Goal: Use online tool/utility: Utilize a website feature to perform a specific function

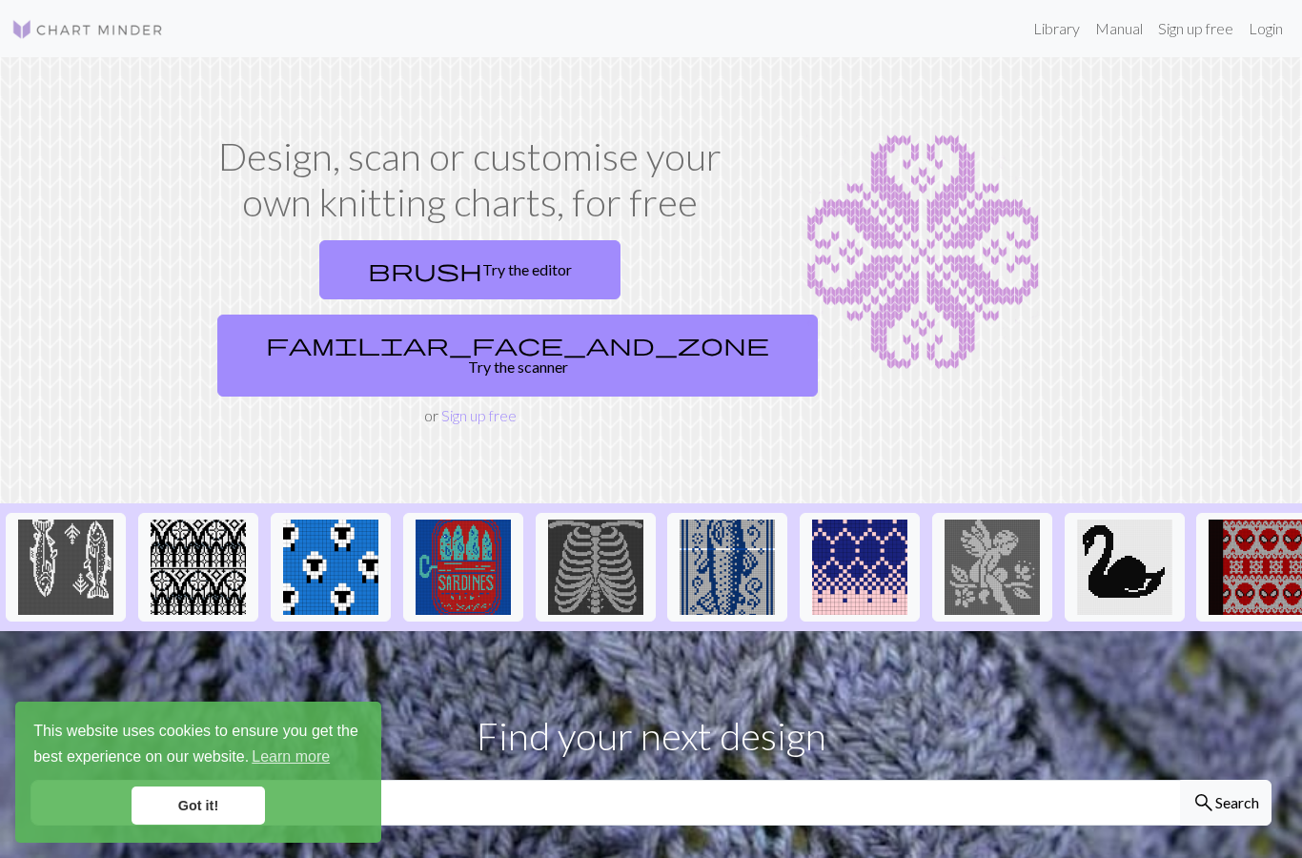
click at [375, 264] on link "brush Try the editor" at bounding box center [469, 269] width 301 height 59
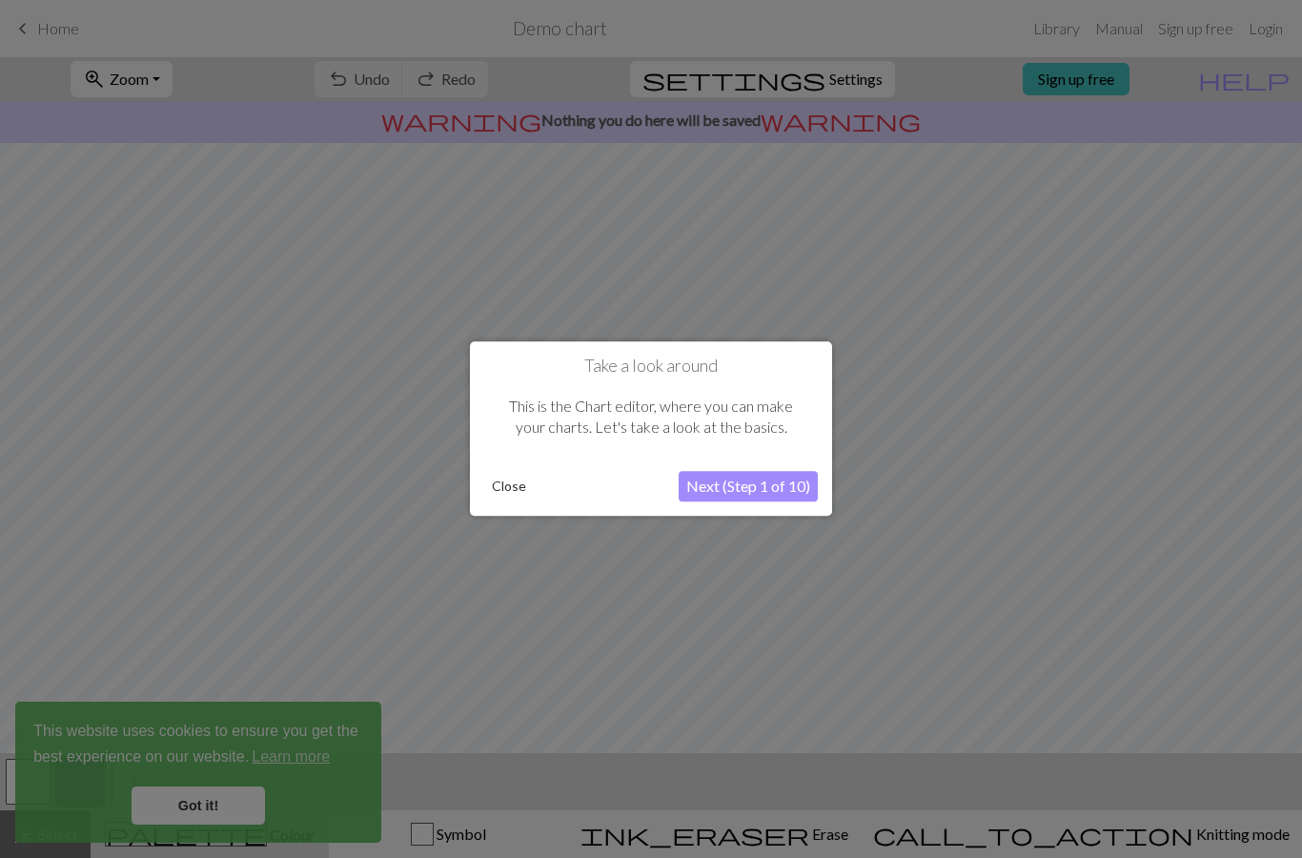
click at [692, 472] on button "Next (Step 1 of 10)" at bounding box center [748, 487] width 139 height 31
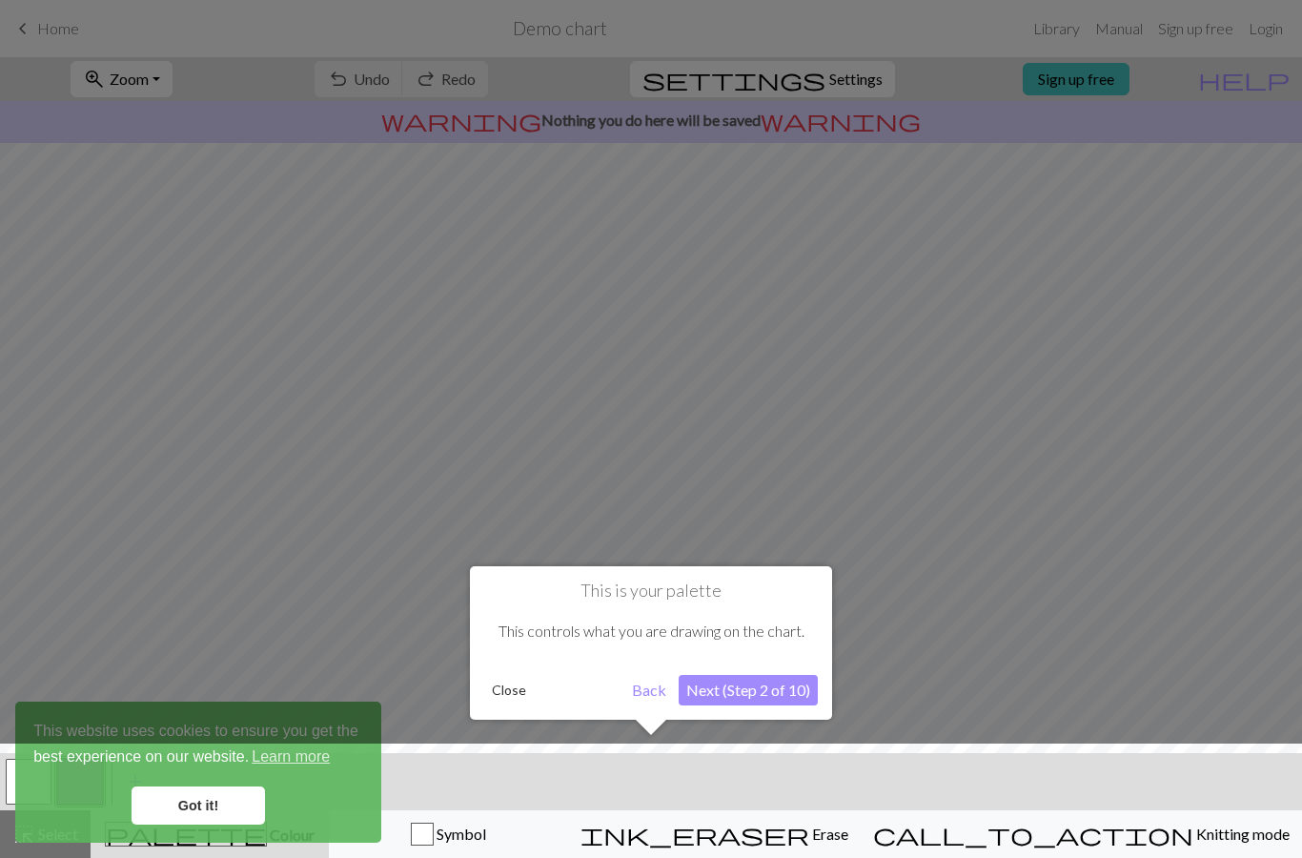
click at [949, 463] on div at bounding box center [651, 429] width 1302 height 858
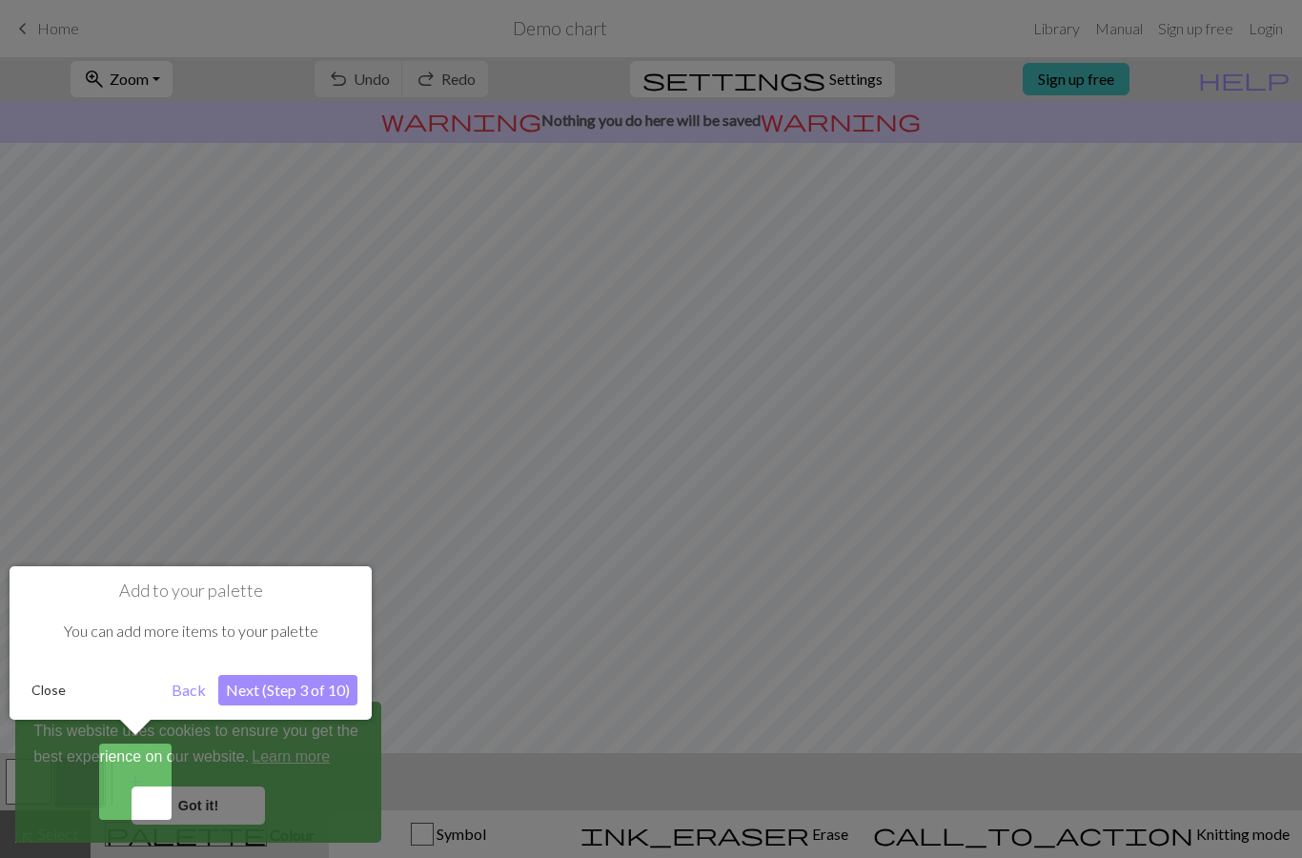
click at [948, 455] on div at bounding box center [651, 429] width 1302 height 858
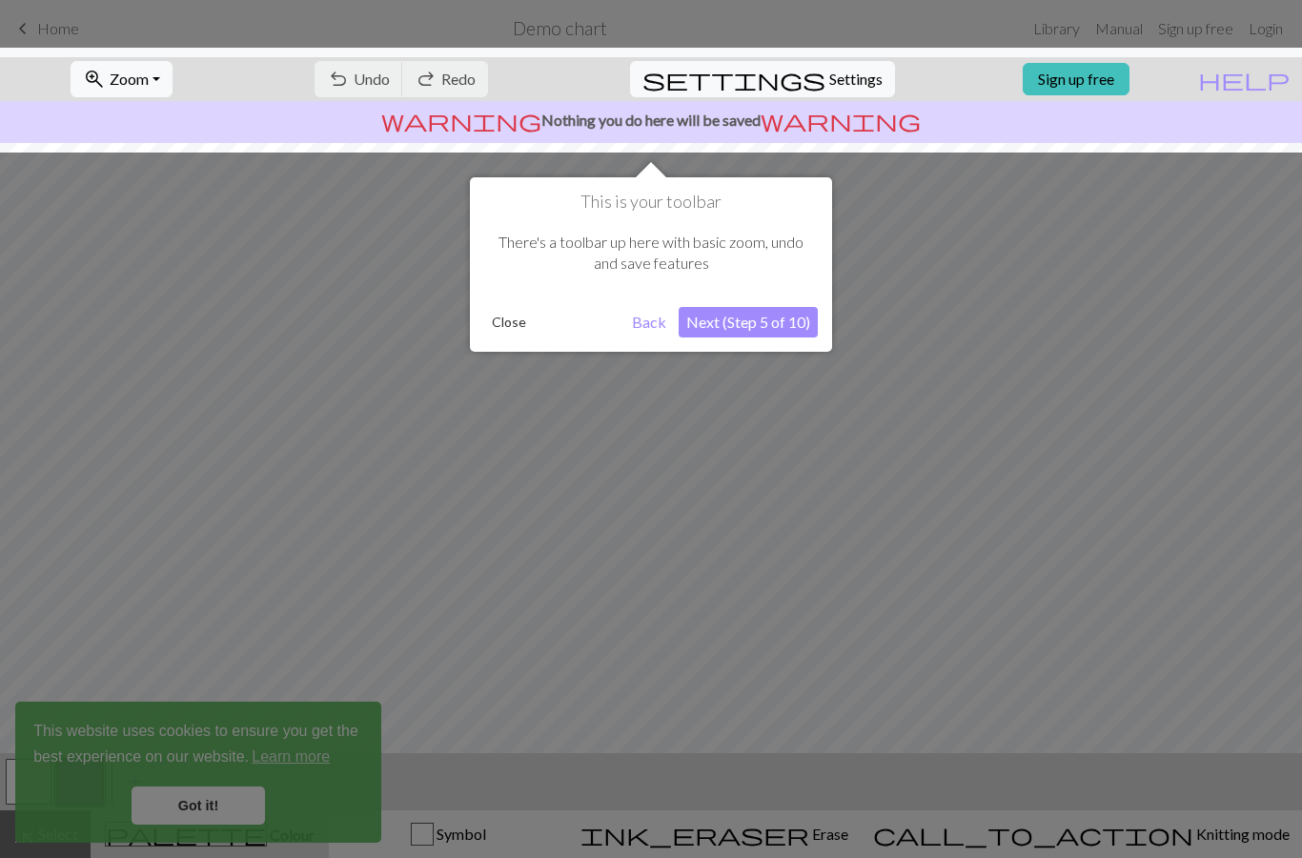
click at [958, 457] on div at bounding box center [651, 429] width 1302 height 858
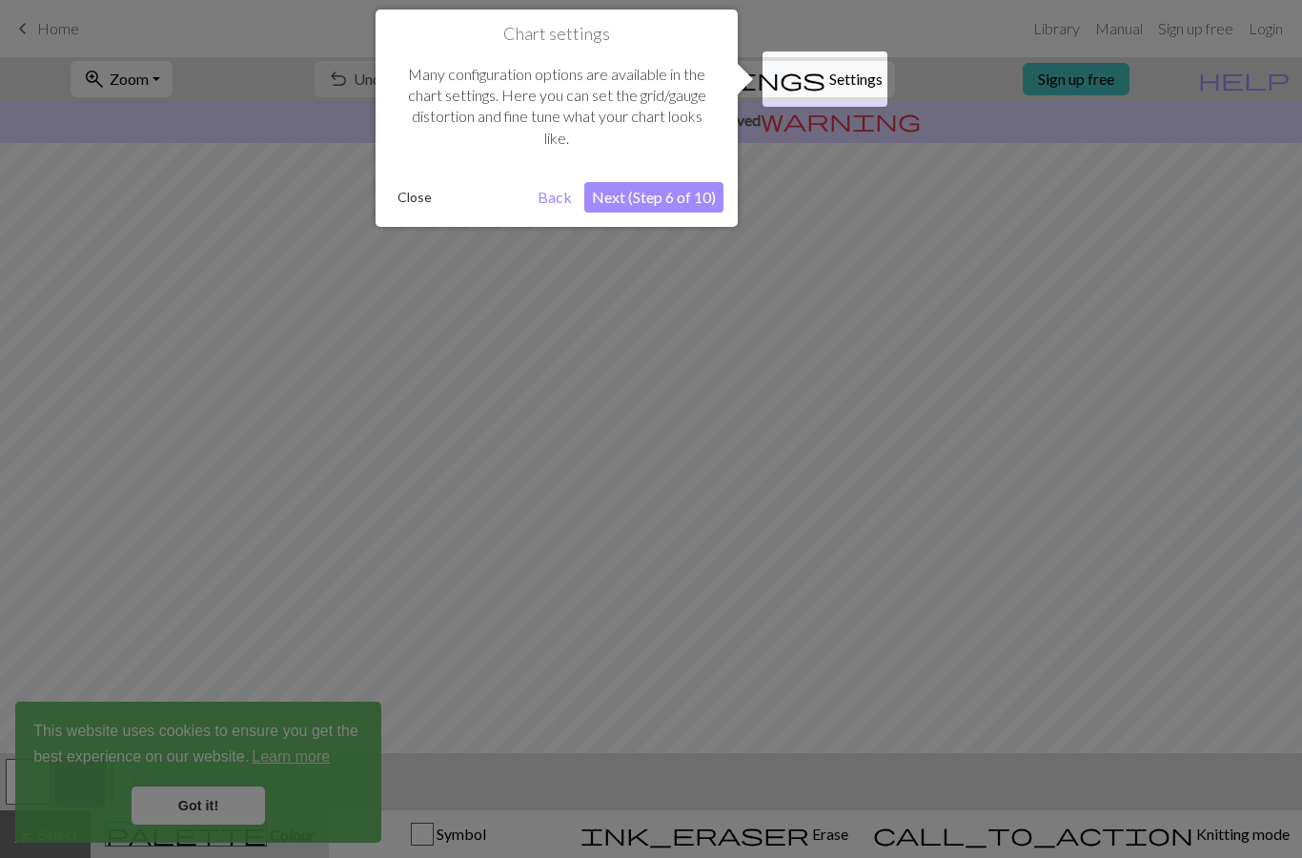
click at [966, 455] on div at bounding box center [651, 429] width 1302 height 858
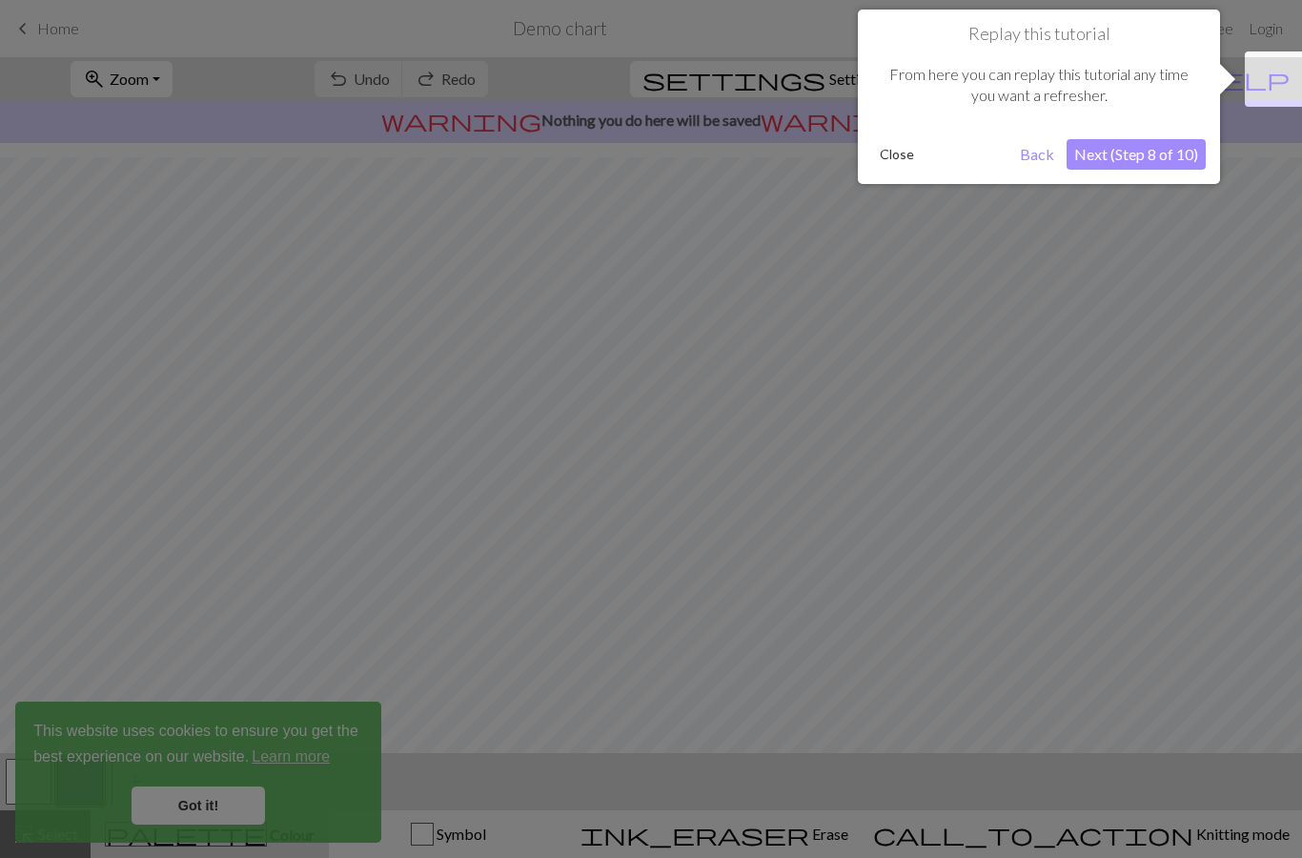
scroll to position [86, 0]
click at [968, 450] on div at bounding box center [651, 429] width 1302 height 858
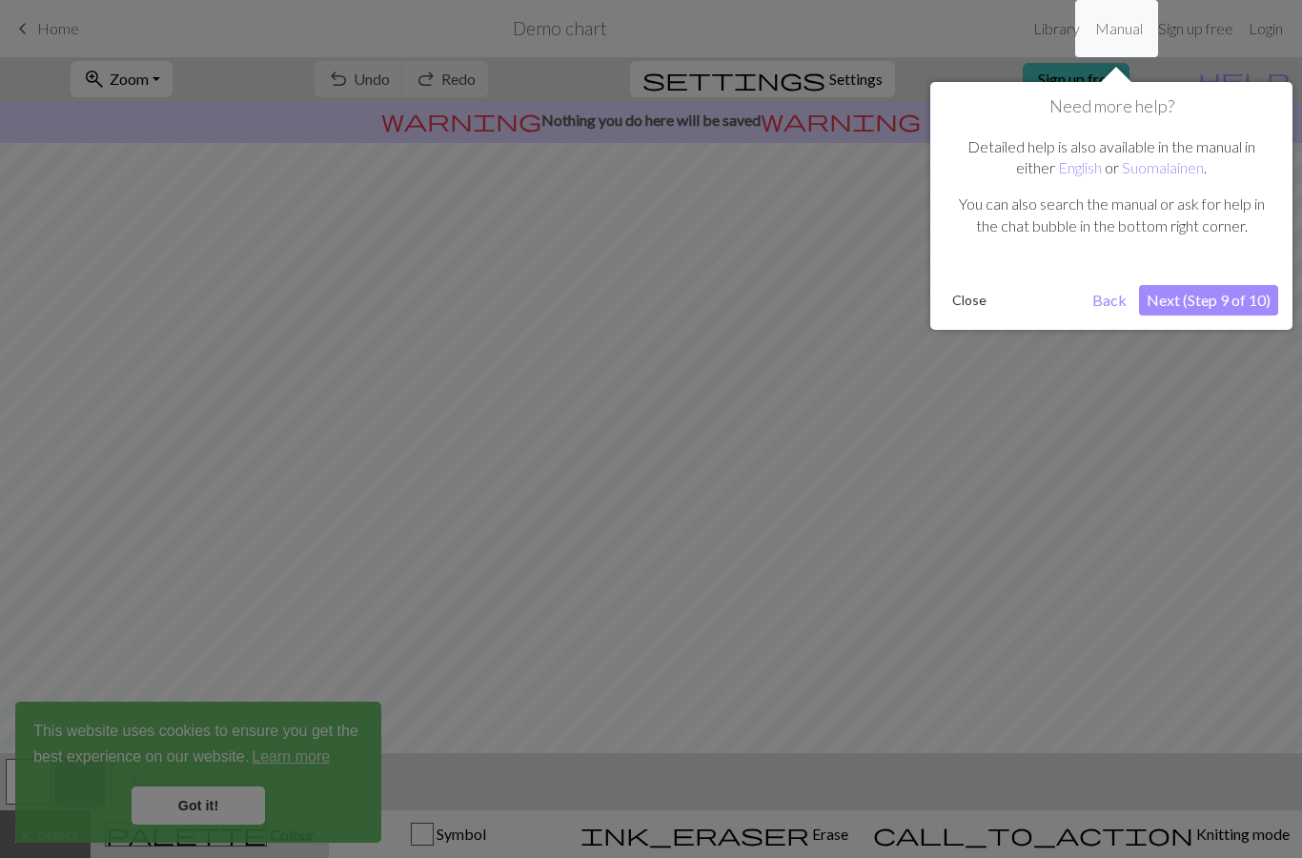
click at [1003, 451] on div at bounding box center [651, 429] width 1302 height 858
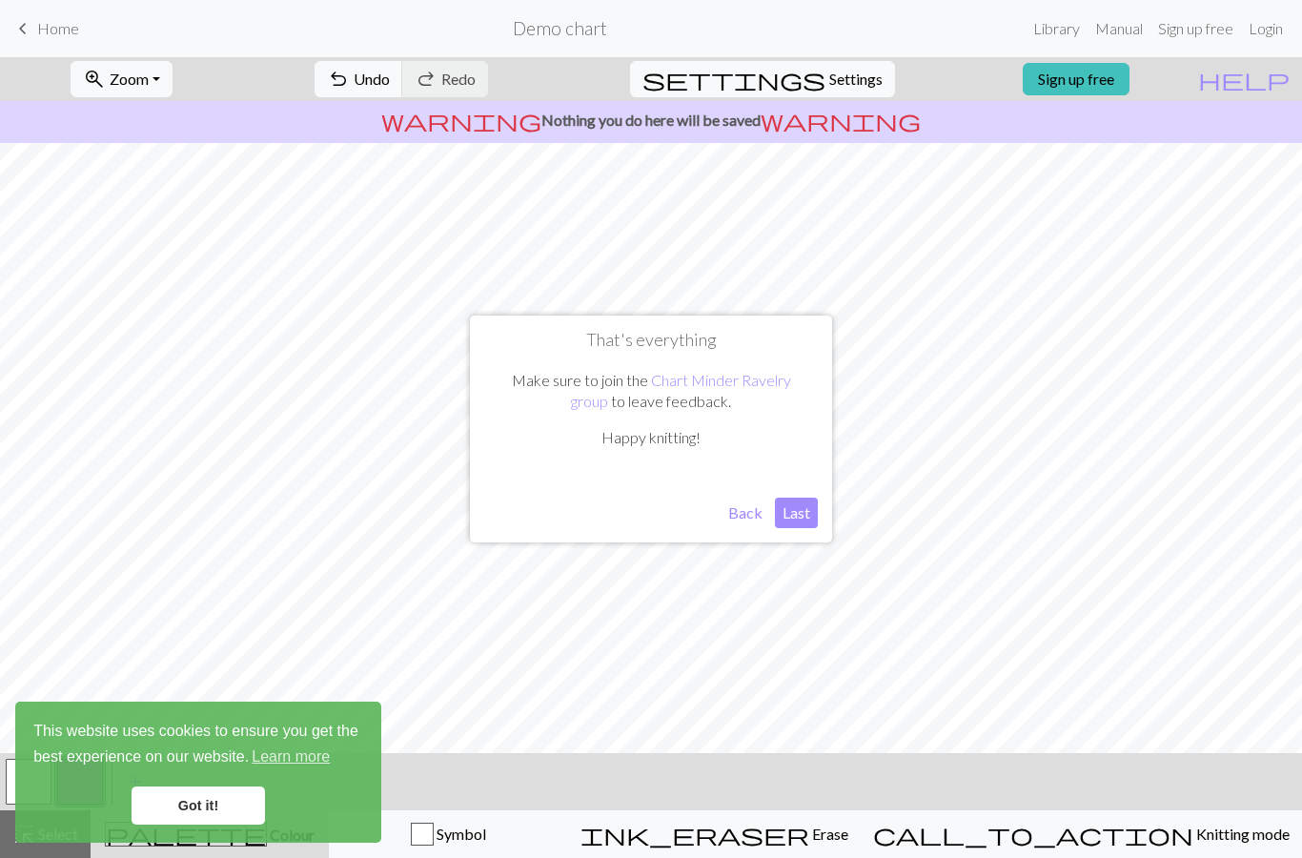
click at [180, 819] on link "Got it!" at bounding box center [198, 805] width 133 height 38
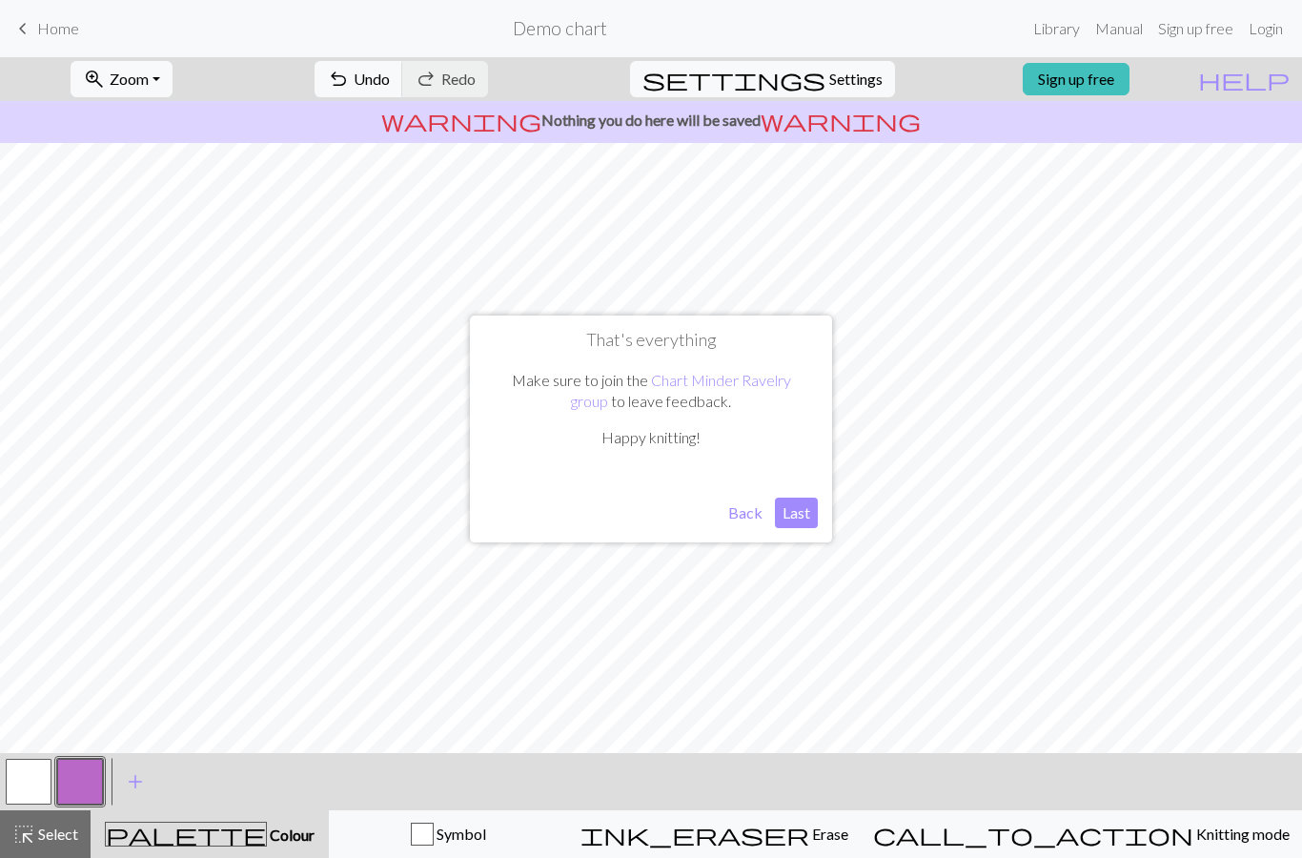
click at [786, 519] on button "Last" at bounding box center [796, 513] width 43 height 31
click at [41, 782] on button "button" at bounding box center [29, 782] width 46 height 46
click at [135, 790] on span "add" at bounding box center [135, 781] width 23 height 27
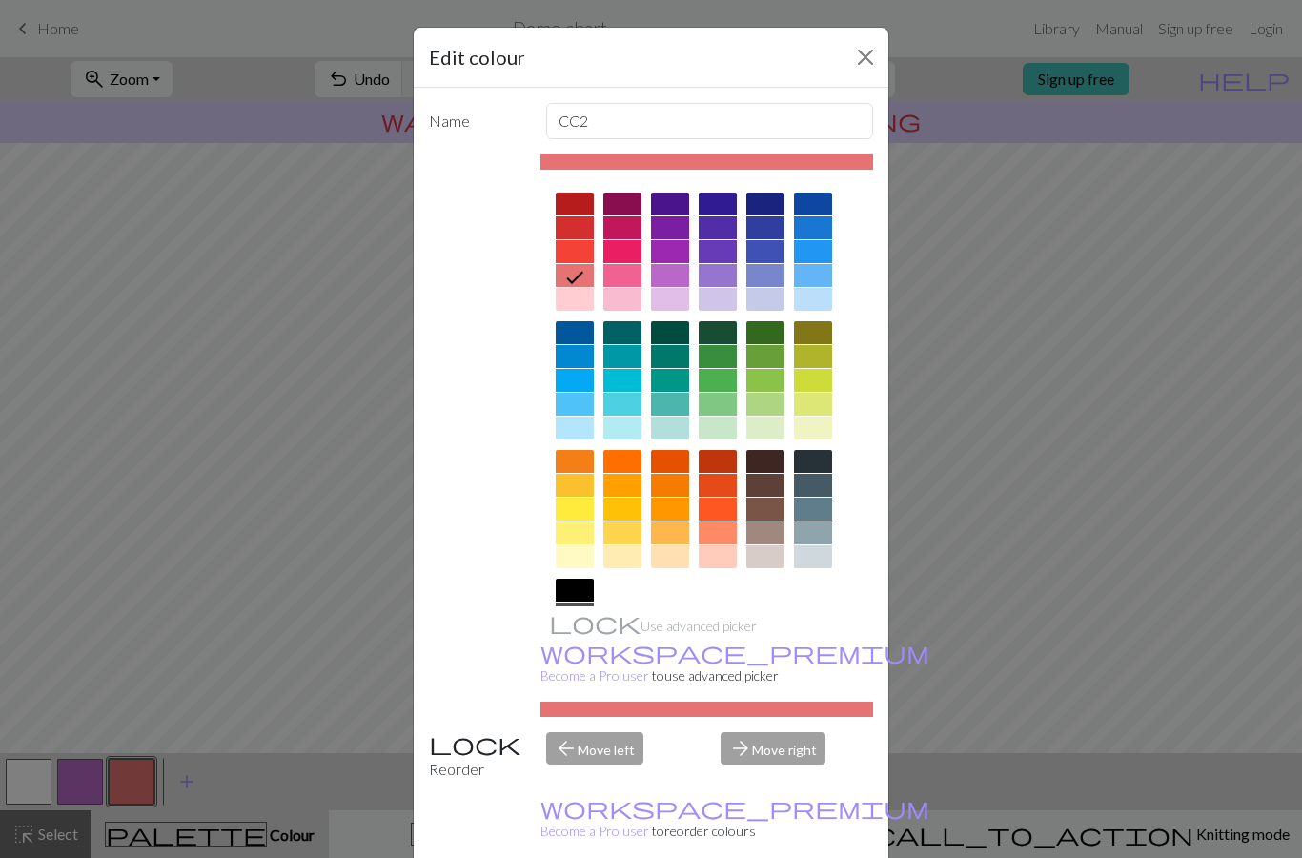
scroll to position [0, 0]
click at [1156, 317] on div "Edit colour Name CC2 Use advanced picker workspace_premium Become a Pro user to…" at bounding box center [651, 429] width 1302 height 858
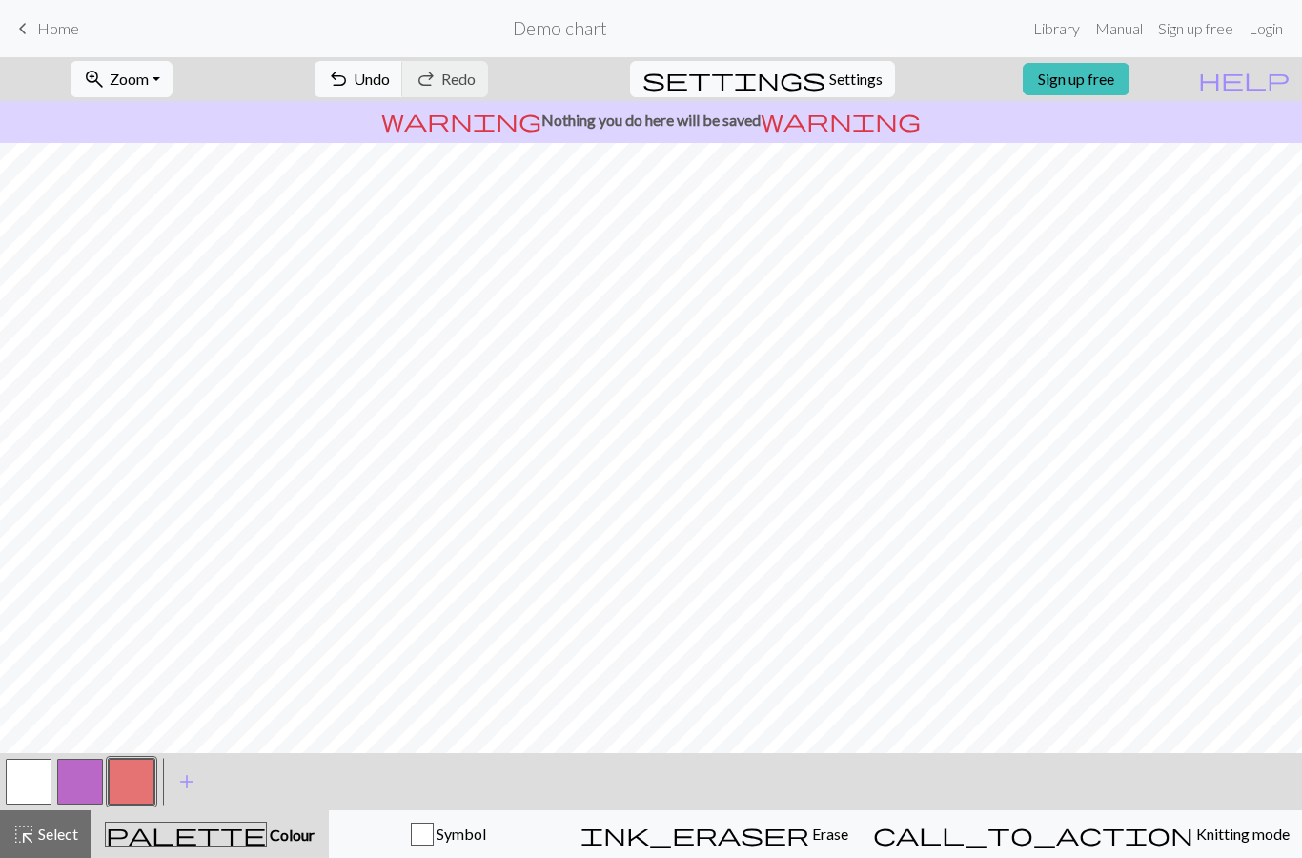
click at [835, 81] on span "Settings" at bounding box center [855, 79] width 53 height 23
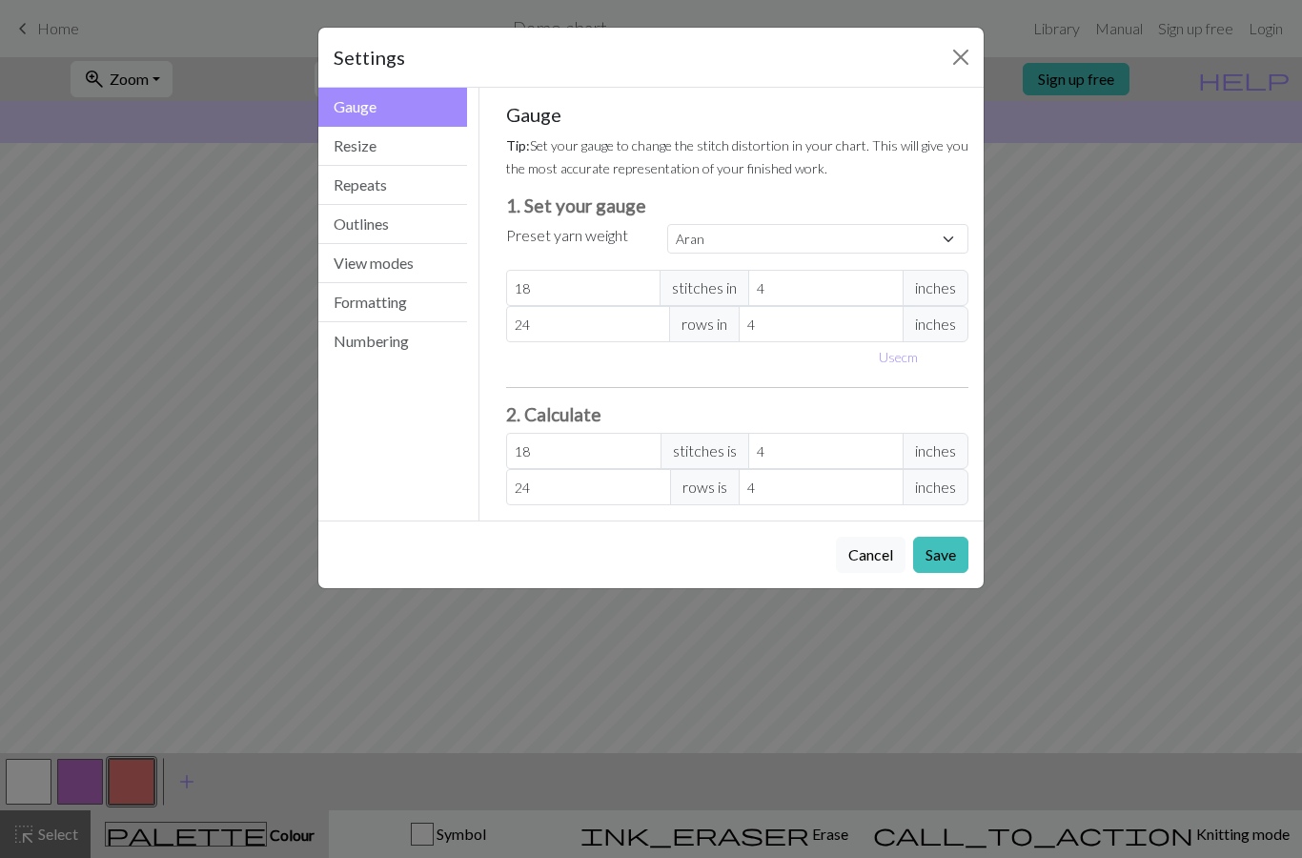
click at [885, 220] on div "Gauge Tip: Set your gauge to change the stitch distortion in your chart. This w…" at bounding box center [737, 304] width 463 height 402
click at [882, 237] on select "Custom Square Lace Light Fingering Fingering Sport Double knit Worsted Aran Bul…" at bounding box center [817, 239] width 301 height 30
select select "dk"
type input "22"
type input "30"
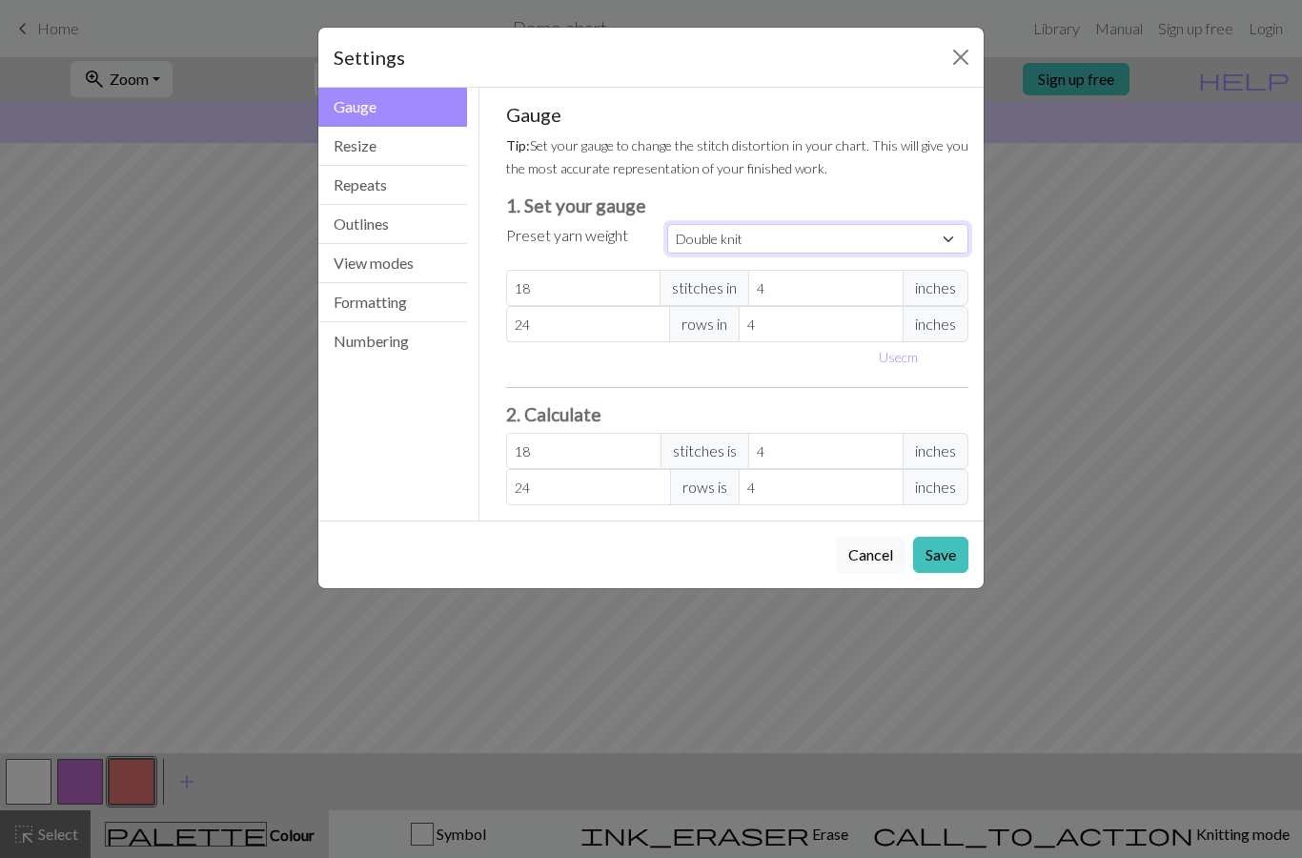
type input "22"
type input "30"
click at [445, 150] on button "Resize" at bounding box center [392, 146] width 149 height 39
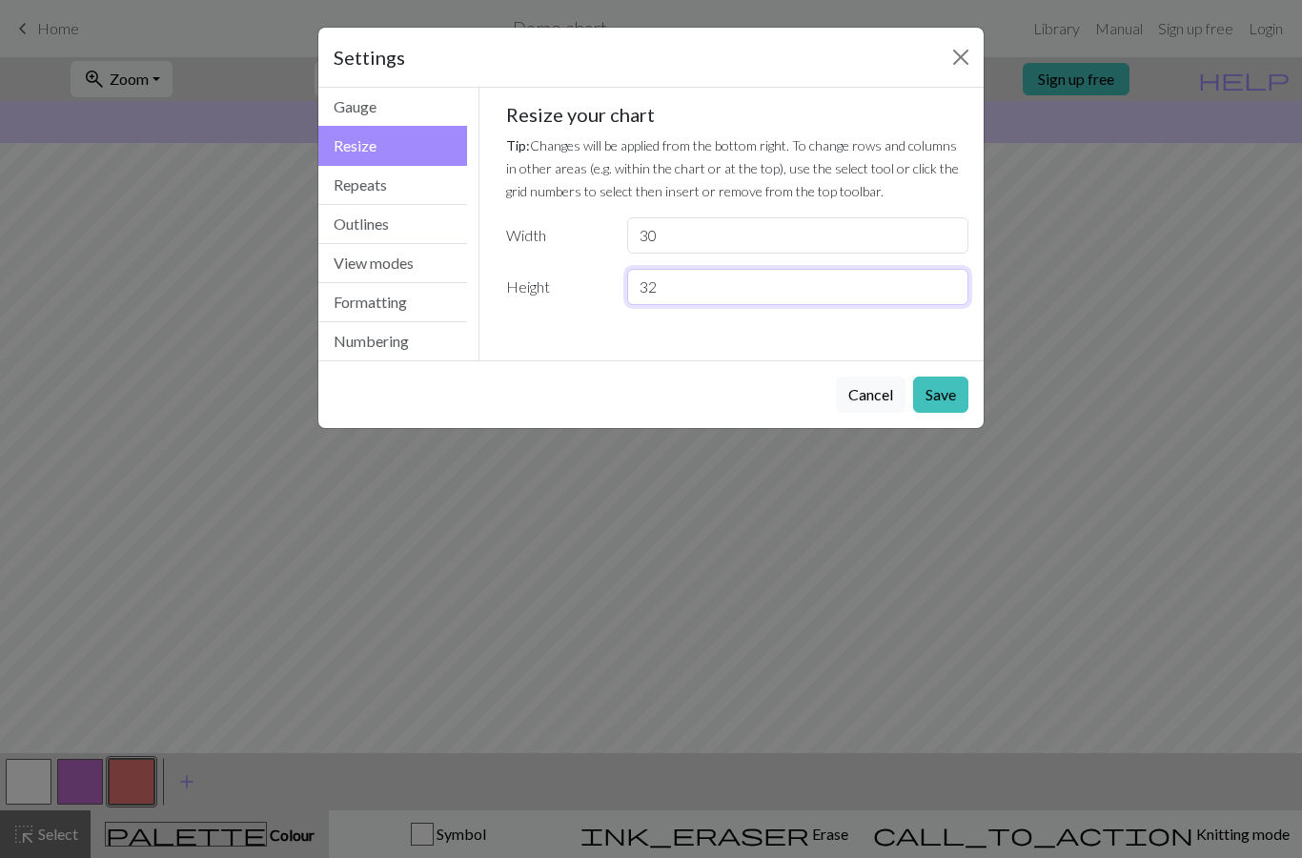
click at [744, 296] on input "32" at bounding box center [797, 287] width 341 height 36
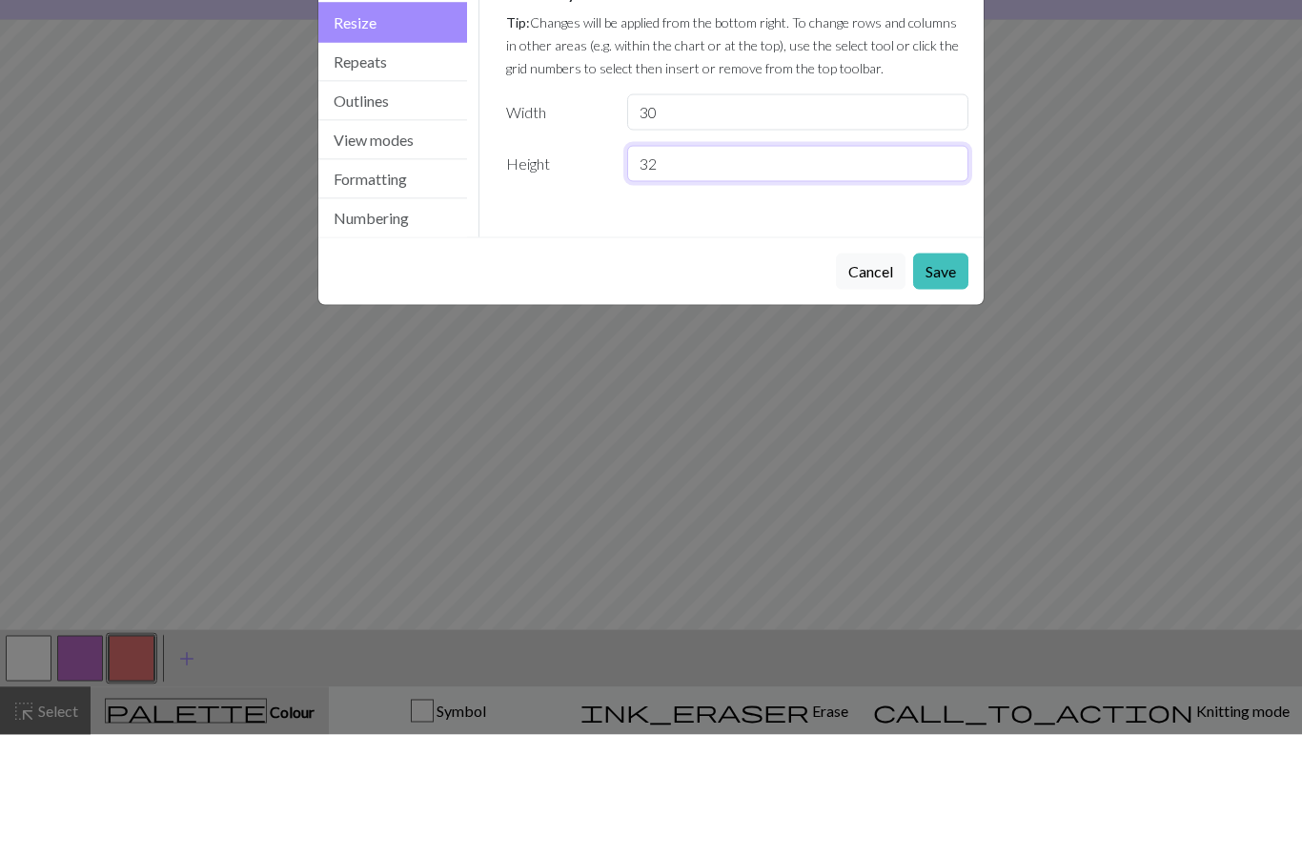
click at [740, 269] on input "32" at bounding box center [797, 287] width 341 height 36
click at [739, 269] on input "32" at bounding box center [797, 287] width 341 height 36
click at [731, 269] on input "32" at bounding box center [797, 287] width 341 height 36
type input "90"
click at [944, 377] on button "Save" at bounding box center [940, 395] width 55 height 36
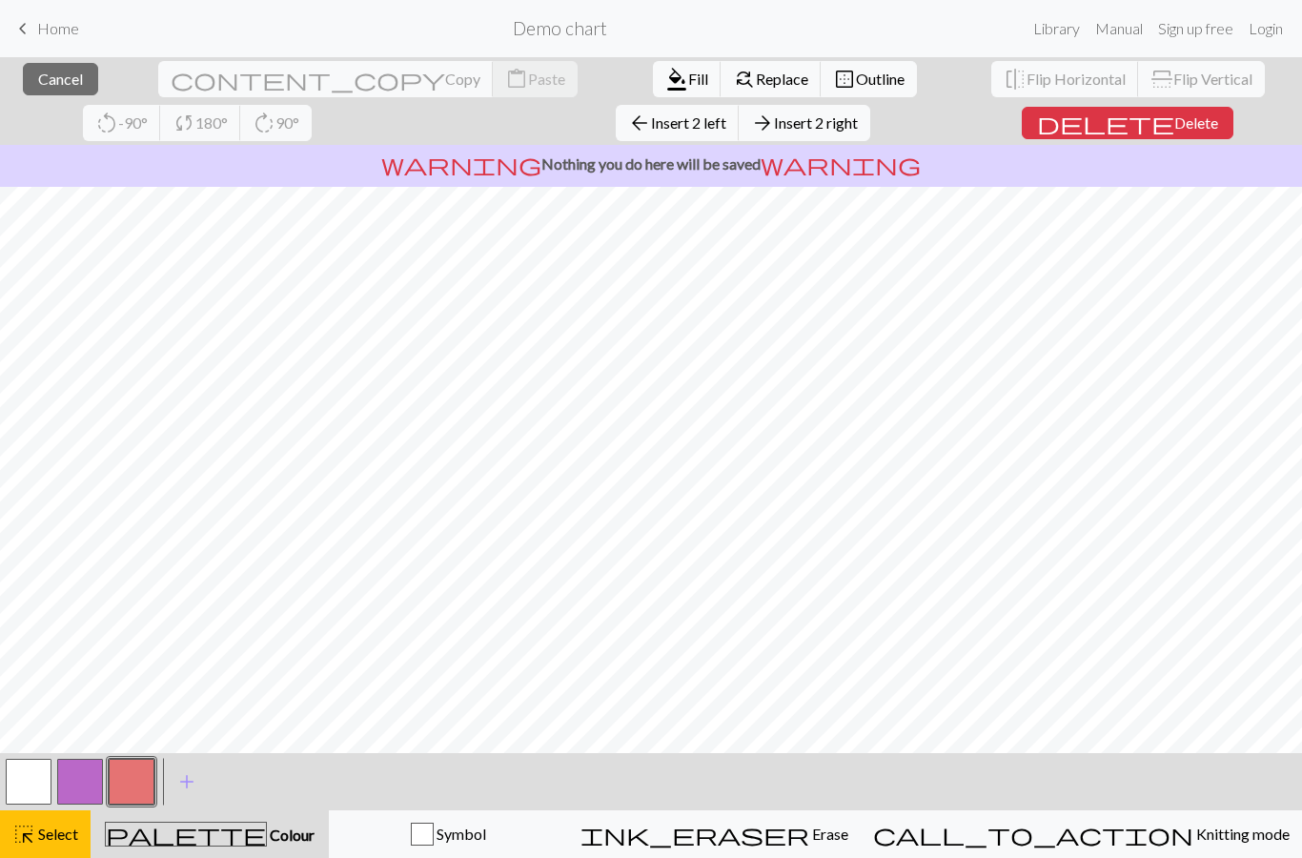
click at [63, 94] on button "close Cancel" at bounding box center [60, 79] width 75 height 32
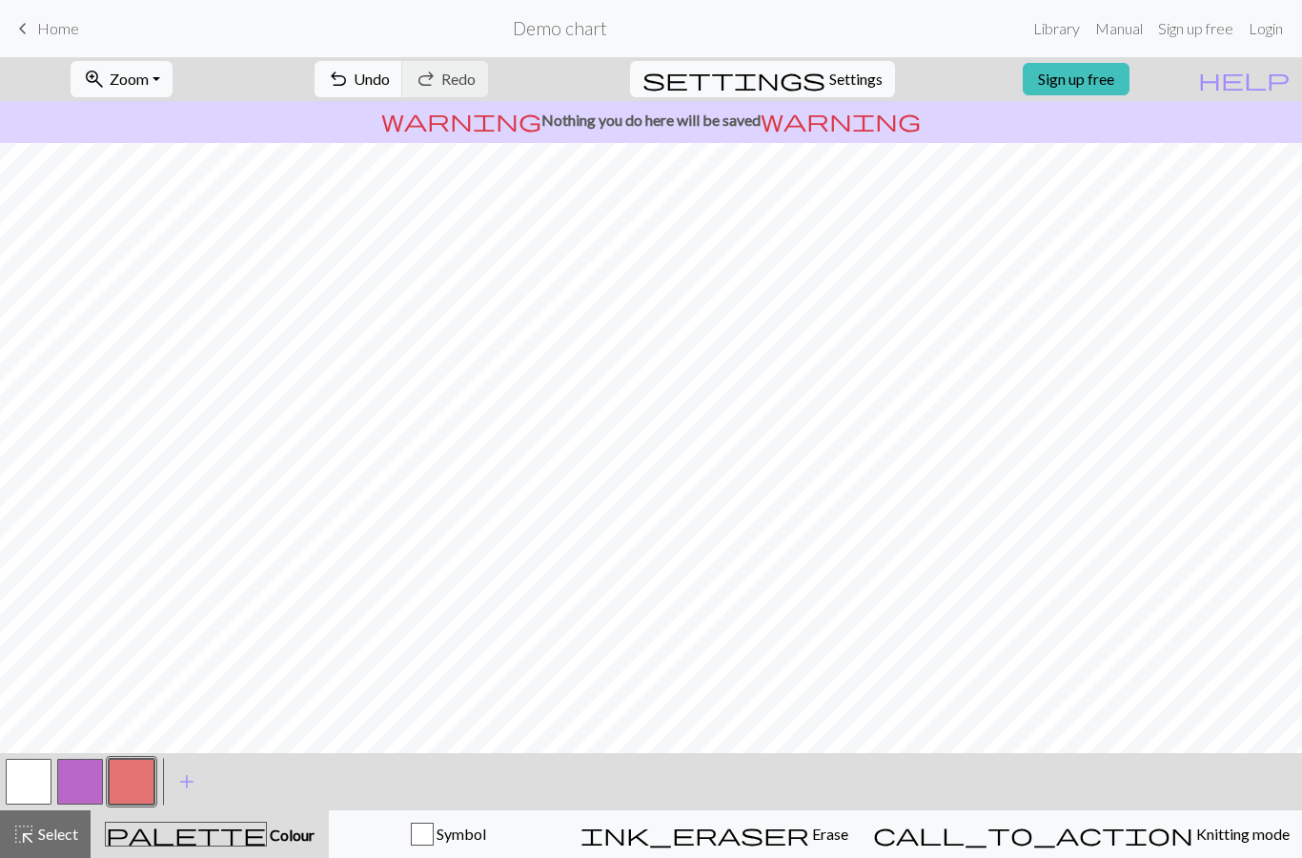
click at [160, 63] on button "zoom_in Zoom Zoom" at bounding box center [122, 79] width 102 height 36
click at [135, 119] on button "Fit all" at bounding box center [146, 121] width 151 height 31
click at [149, 77] on span "Zoom" at bounding box center [129, 79] width 39 height 18
click at [125, 221] on button "50%" at bounding box center [146, 229] width 151 height 31
click at [140, 72] on span "Zoom" at bounding box center [129, 79] width 39 height 18
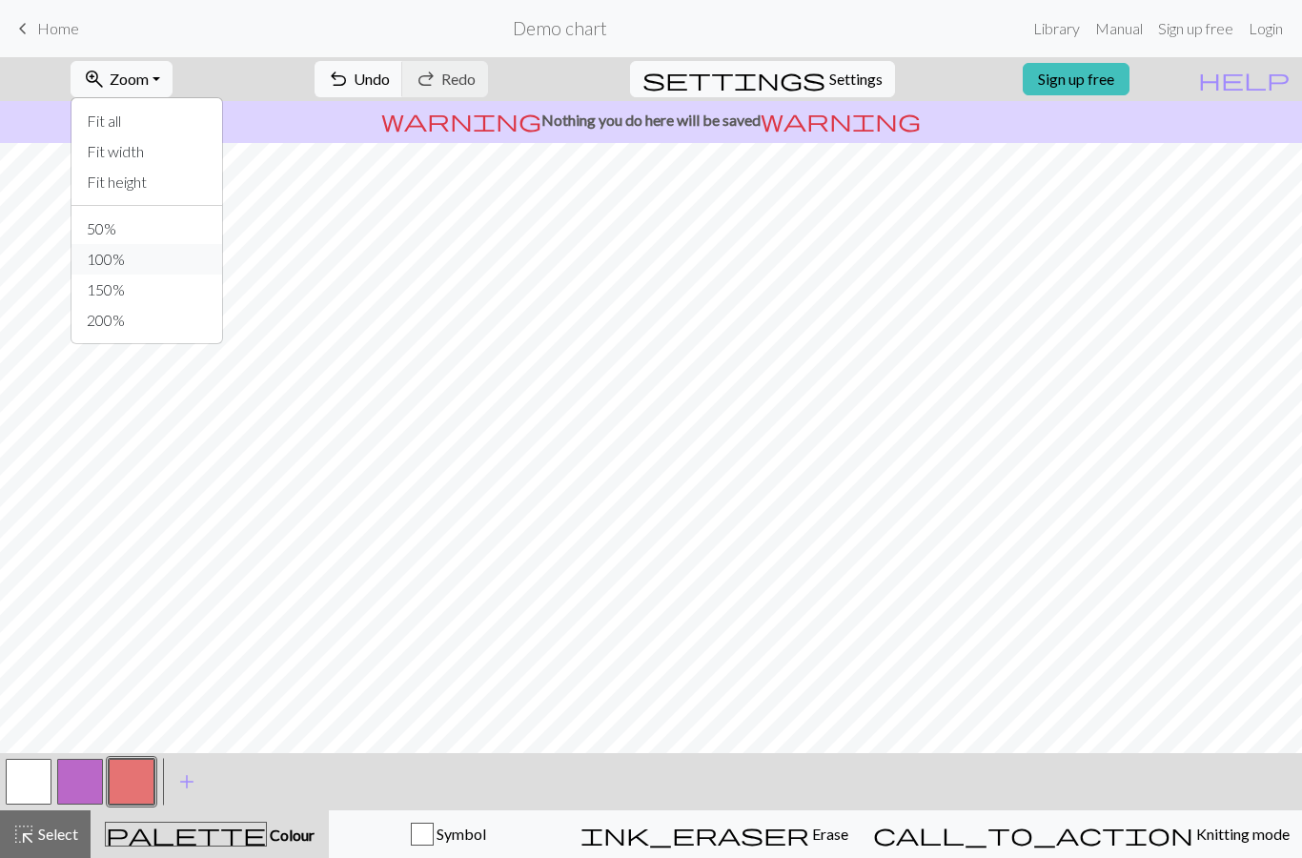
click at [125, 256] on button "100%" at bounding box center [146, 259] width 151 height 31
click at [130, 791] on button "button" at bounding box center [132, 782] width 46 height 46
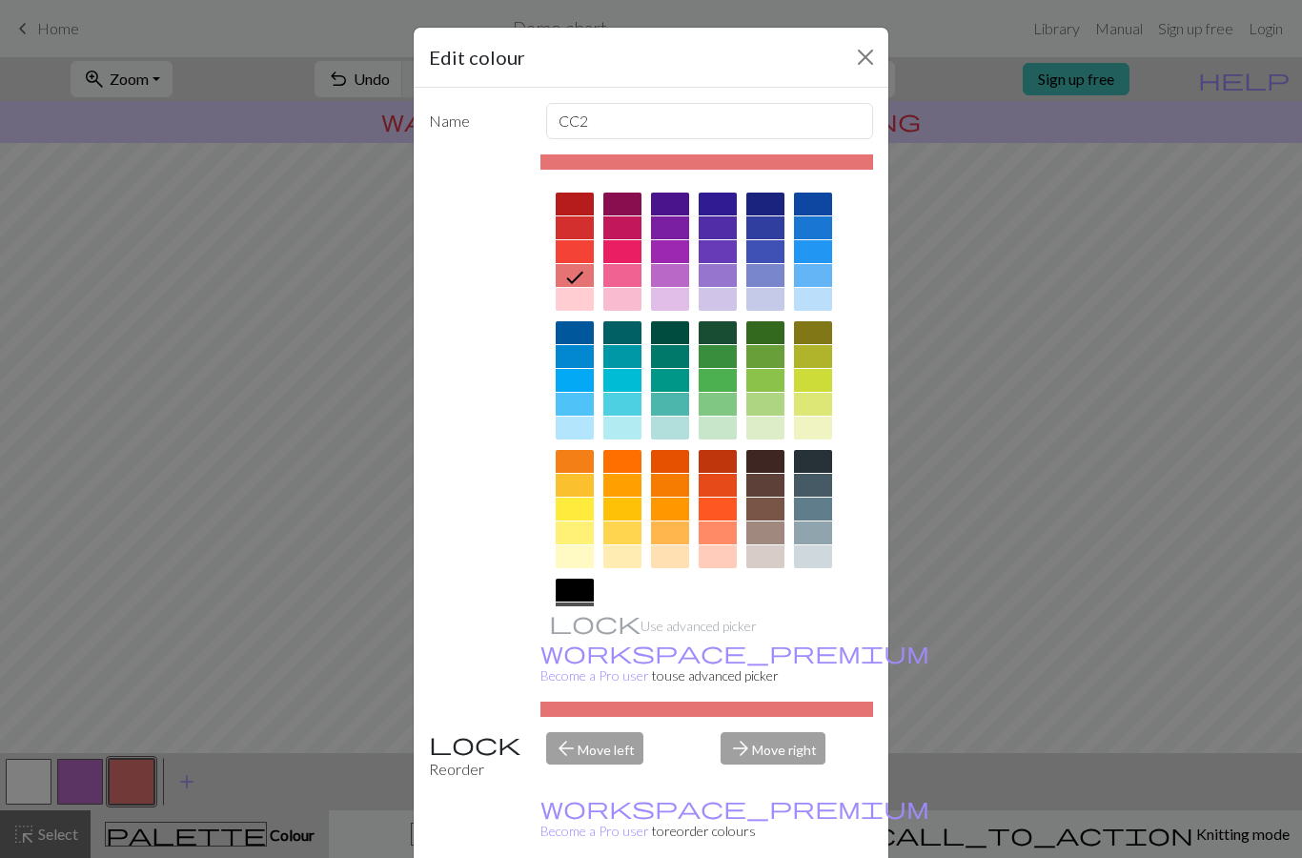
click at [567, 275] on icon at bounding box center [574, 277] width 23 height 23
click at [326, 520] on div "Edit colour Name CC2 Use advanced picker workspace_premium Become a Pro user to…" at bounding box center [651, 429] width 1302 height 858
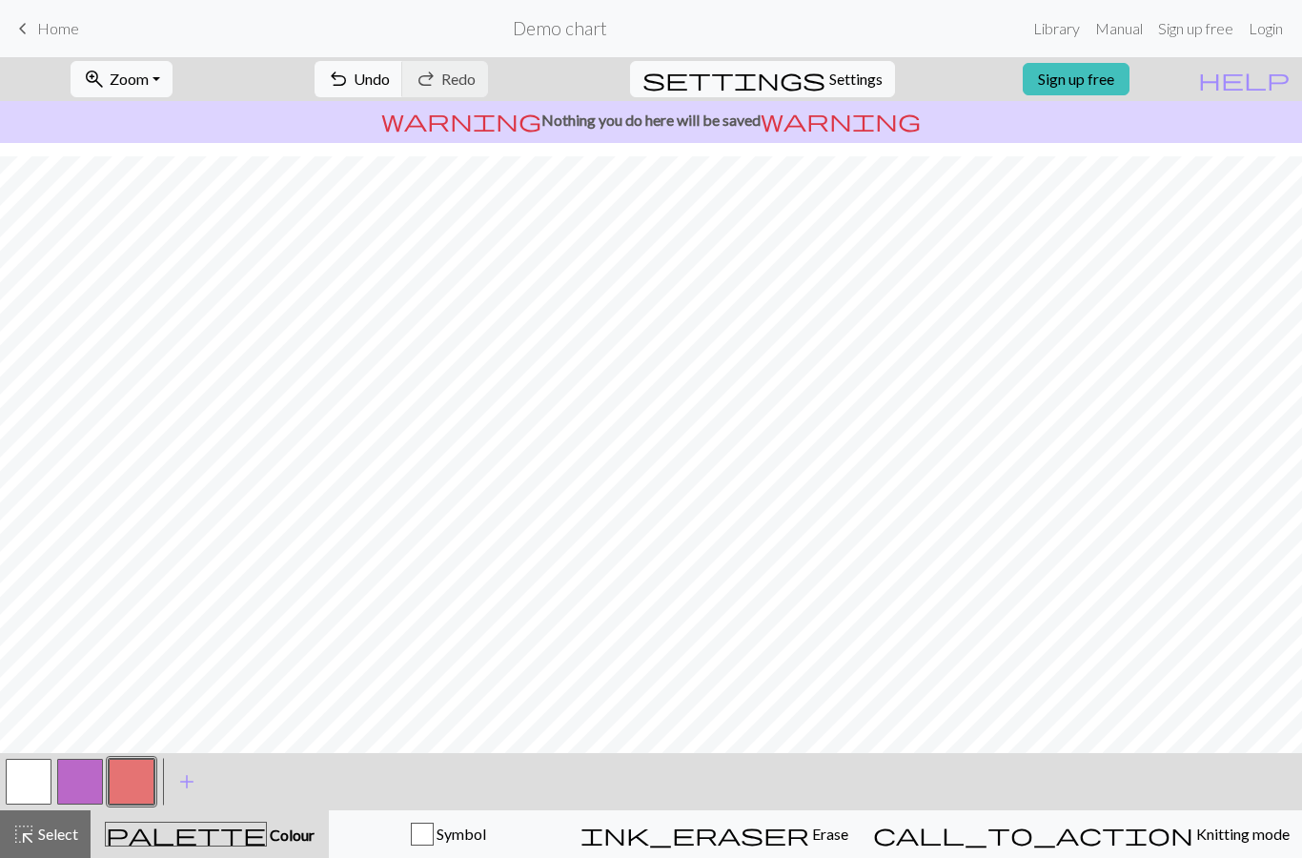
scroll to position [881, 0]
click at [77, 793] on button "button" at bounding box center [80, 782] width 46 height 46
click at [130, 788] on button "button" at bounding box center [132, 782] width 46 height 46
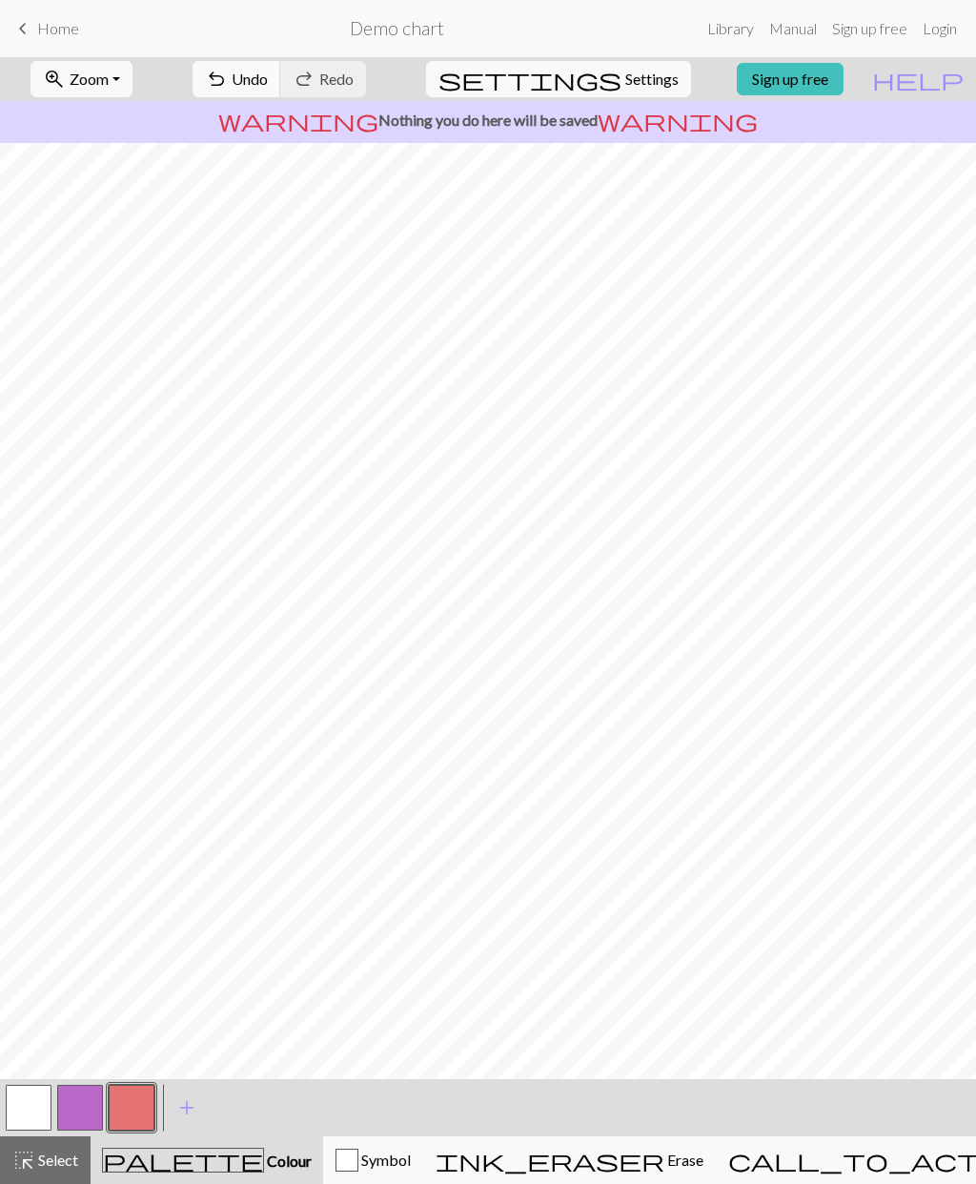
click at [27, 857] on button "button" at bounding box center [29, 1108] width 46 height 46
click at [134, 857] on button "button" at bounding box center [132, 1108] width 46 height 46
click at [37, 857] on button "button" at bounding box center [29, 1108] width 46 height 46
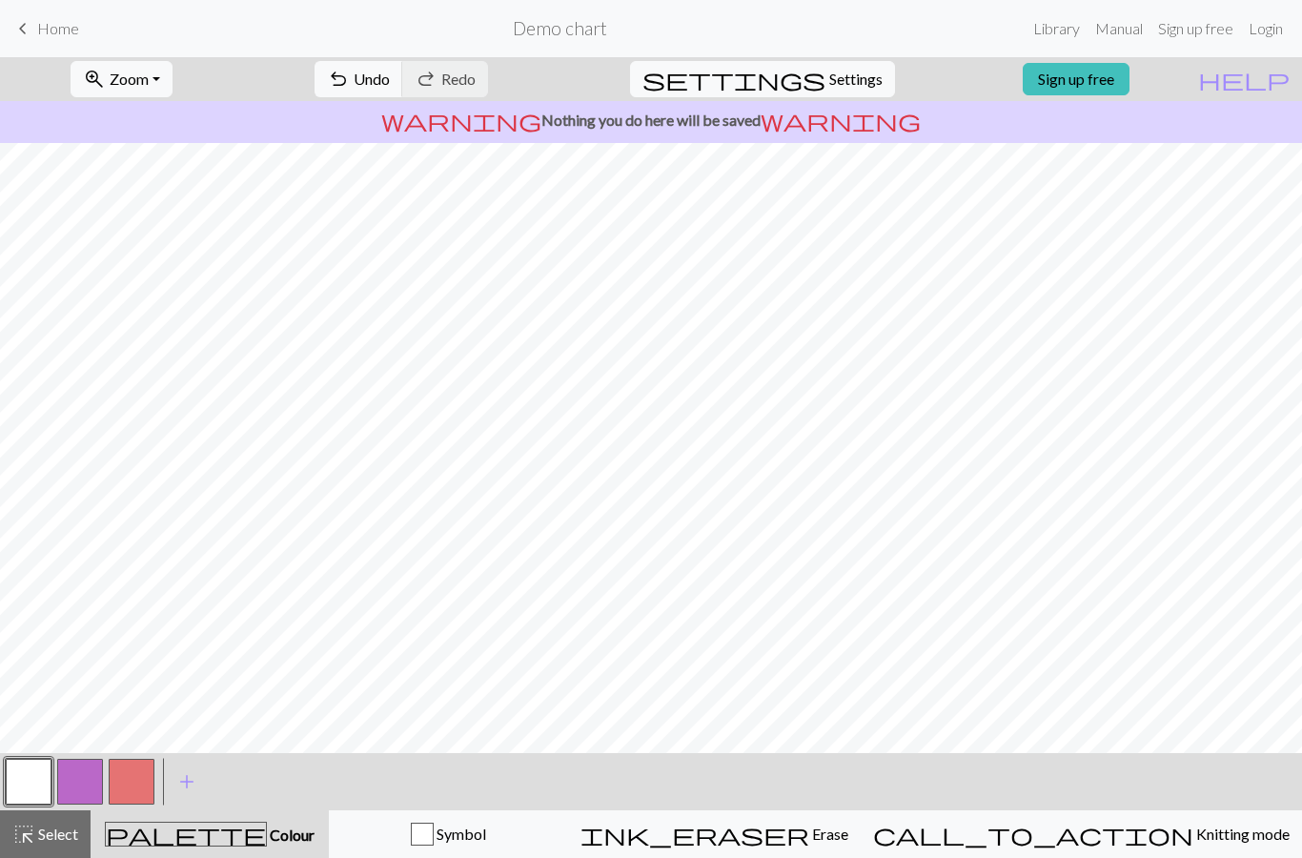
scroll to position [503, 0]
